Goal: Transaction & Acquisition: Book appointment/travel/reservation

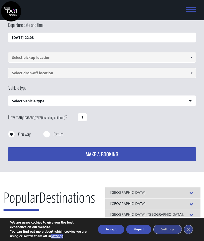
click at [140, 230] on button "Reject" at bounding box center [138, 229] width 25 height 9
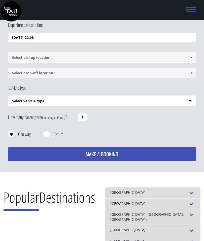
click at [25, 37] on input "17/08/2025 22:08" at bounding box center [102, 38] width 188 height 10
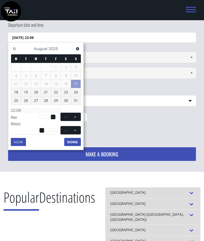
scroll to position [32, 0]
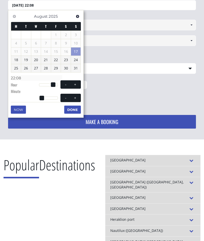
click at [76, 17] on span "Next" at bounding box center [78, 16] width 4 height 4
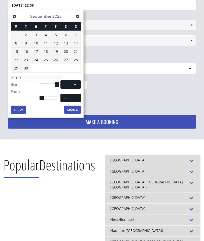
click at [76, 43] on link "14" at bounding box center [76, 43] width 10 height 8
click at [74, 85] on span at bounding box center [75, 85] width 4 height 4
type input "14/09/2025 01:00"
type input "01:00"
click at [76, 84] on span at bounding box center [75, 85] width 4 height 4
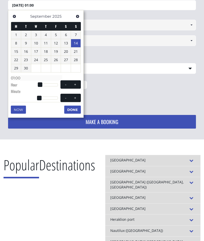
type input "14/09/2025 02:00"
type input "02:00"
click at [76, 84] on span at bounding box center [75, 85] width 4 height 4
type input "14/09/2025 03:00"
type input "03:00"
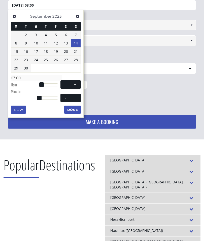
click at [75, 84] on span at bounding box center [75, 85] width 4 height 4
type input "14/09/2025 04:00"
type input "04:00"
click at [75, 86] on button "+" at bounding box center [75, 84] width 9 height 5
type input "14/09/2025 05:00"
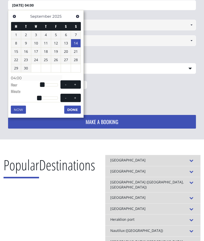
type input "05:00"
click at [74, 86] on button "+" at bounding box center [75, 84] width 9 height 5
type input "14/09/2025 06:00"
type input "06:00"
click at [72, 83] on button "+" at bounding box center [75, 84] width 9 height 5
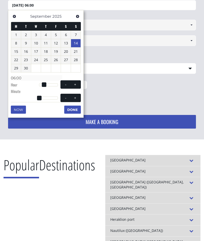
type input "14/09/2025 07:00"
type input "07:00"
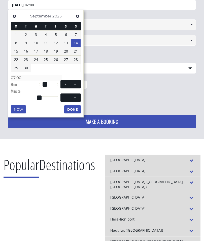
scroll to position [33, 0]
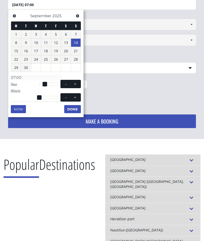
click at [46, 83] on span at bounding box center [45, 84] width 5 height 5
click at [76, 83] on span at bounding box center [75, 84] width 4 height 4
type input "14/09/2025 08:00"
type input "08:00"
click at [76, 83] on span at bounding box center [75, 84] width 4 height 4
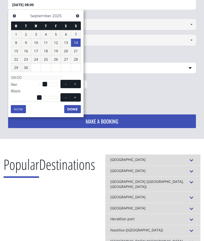
type input "14/09/2025 09:00"
type input "09:00"
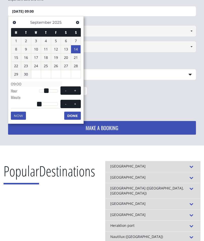
scroll to position [12, 0]
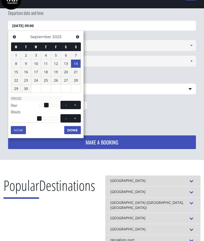
click at [73, 104] on span at bounding box center [75, 105] width 4 height 4
type input "14/09/2025 10:00"
type input "10:00"
click at [73, 104] on span at bounding box center [75, 105] width 4 height 4
type input "14/09/2025 11:00"
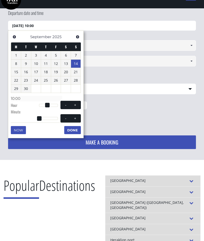
type input "11:00"
click at [73, 105] on button "+" at bounding box center [75, 104] width 9 height 5
type input "14/09/2025 12:00"
type input "12:00"
click at [73, 105] on button "+" at bounding box center [75, 104] width 9 height 5
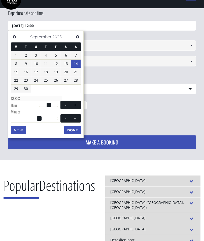
type input "14/09/2025 13:00"
type input "13:00"
click at [70, 130] on button "Done" at bounding box center [72, 130] width 17 height 8
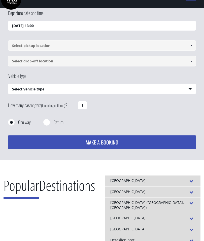
click at [26, 45] on input at bounding box center [102, 45] width 188 height 11
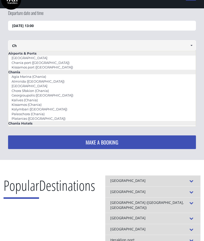
click at [28, 56] on link "[GEOGRAPHIC_DATA]" at bounding box center [29, 57] width 42 height 7
type input "[GEOGRAPHIC_DATA]"
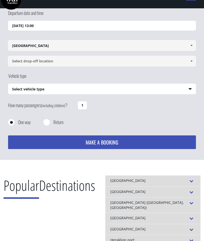
click at [23, 60] on input at bounding box center [102, 61] width 188 height 11
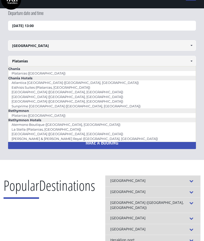
click at [33, 74] on link "Platanias ([GEOGRAPHIC_DATA])" at bounding box center [38, 73] width 61 height 7
type input "Platanias ([GEOGRAPHIC_DATA])"
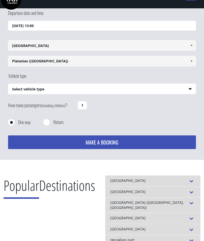
click at [188, 89] on select "Select vehicle type Taxi (4 passengers) Mercedes E Class Mini Van (7 passengers…" at bounding box center [101, 89] width 187 height 11
select select "540"
click at [96, 142] on button "MAKE A BOOKING" at bounding box center [102, 142] width 188 height 14
